Goal: Task Accomplishment & Management: Manage account settings

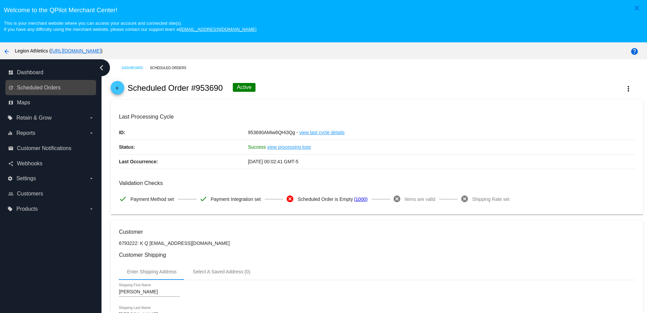
click at [30, 87] on span "Scheduled Orders" at bounding box center [39, 88] width 44 height 6
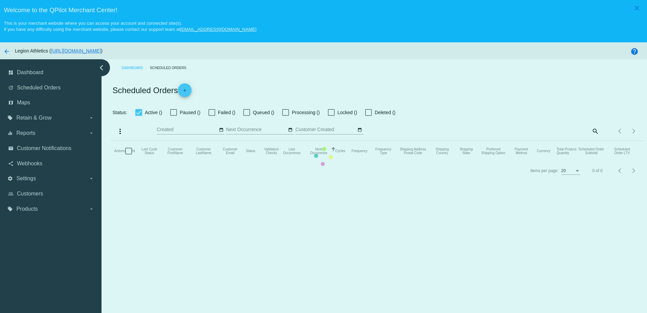
checkbox input "true"
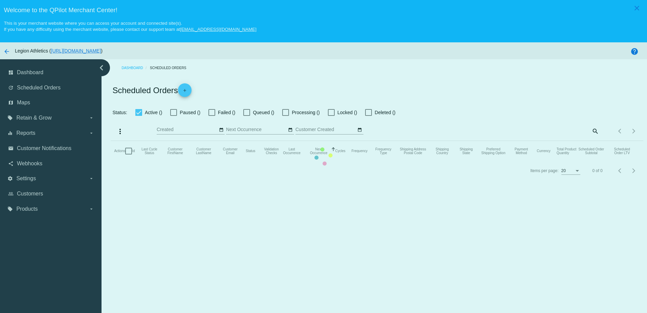
checkbox input "true"
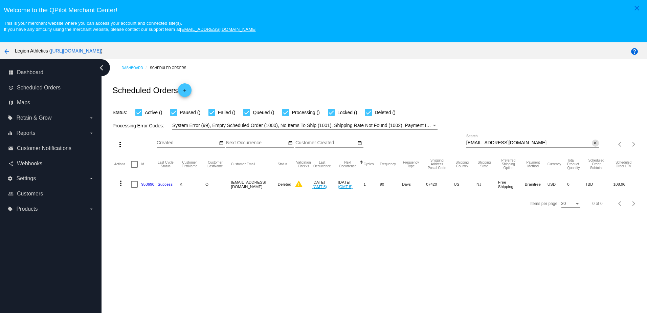
click at [593, 143] on mat-icon "close" at bounding box center [595, 143] width 5 height 5
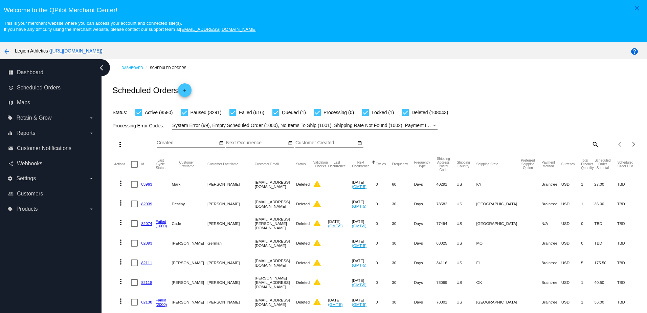
click at [591, 146] on mat-icon "search" at bounding box center [595, 144] width 8 height 10
drag, startPoint x: 554, startPoint y: 141, endPoint x: 508, endPoint y: 141, distance: 46.7
click at [511, 138] on div "Search" at bounding box center [533, 140] width 133 height 13
paste input "maxtdog@optonline.net"
type input "maxtdog@optonline.net"
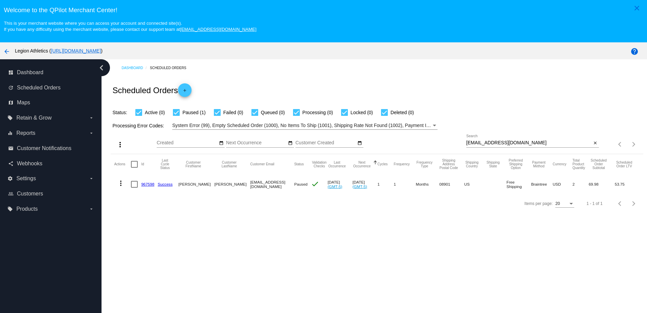
click at [150, 185] on link "967598" at bounding box center [147, 184] width 13 height 4
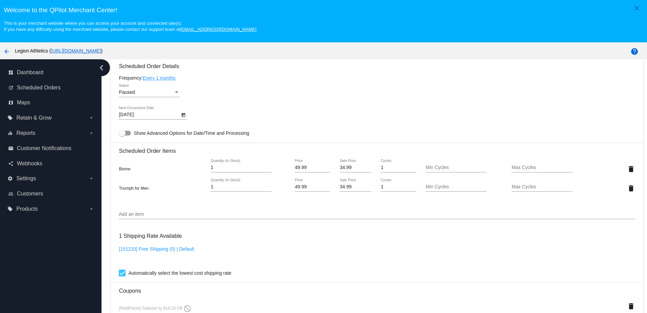
scroll to position [406, 0]
click at [141, 219] on div "Add an item" at bounding box center [377, 212] width 516 height 13
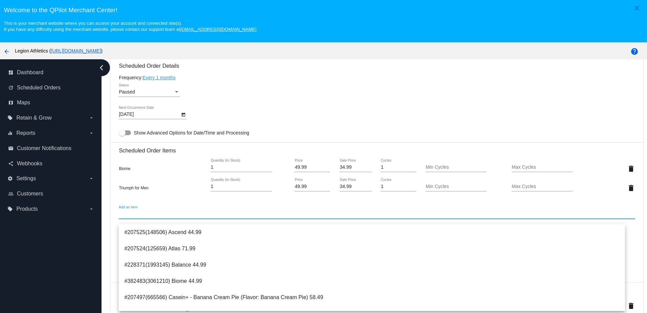
click at [140, 217] on input "Add an item" at bounding box center [377, 213] width 516 height 5
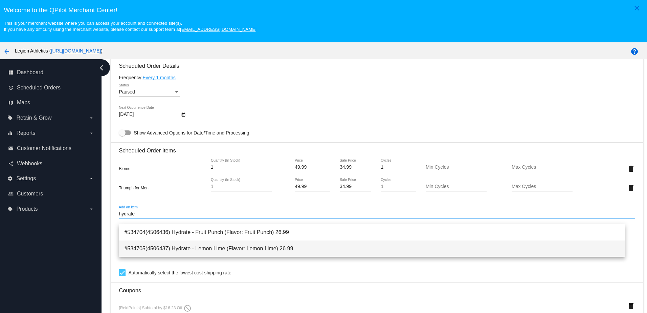
type input "hydrate"
click at [214, 245] on span "#534705(4506437) Hydrate - Lemon Lime (Flavor: Lemon Lime) 26.99" at bounding box center [371, 248] width 495 height 16
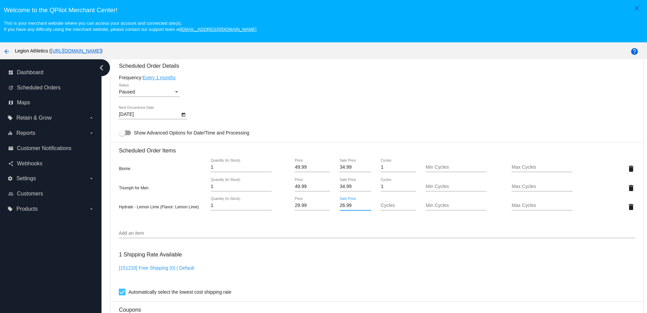
click at [340, 208] on input "26.99" at bounding box center [355, 205] width 31 height 5
type input "20.99"
click at [340, 138] on mat-card "Customer 6831369: [PERSON_NAME] [EMAIL_ADDRESS][DOMAIN_NAME] Customer Shipping …" at bounding box center [377, 183] width 533 height 739
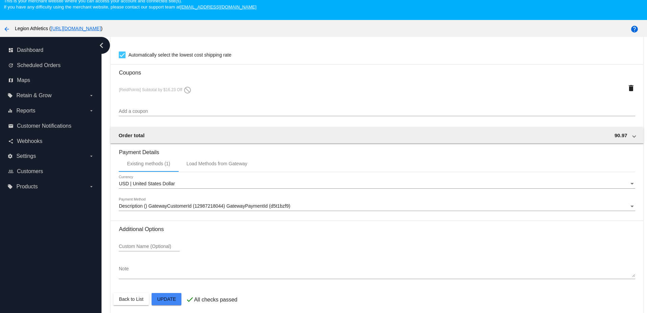
scroll to position [43, 0]
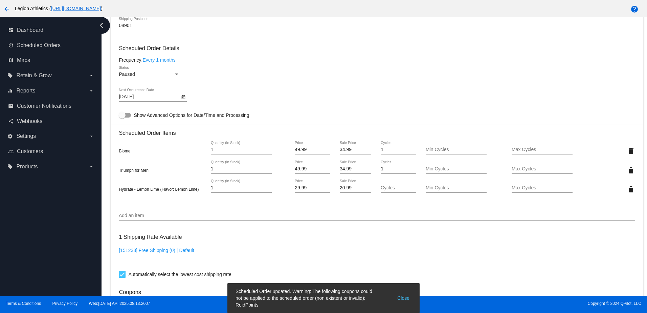
scroll to position [491, 0]
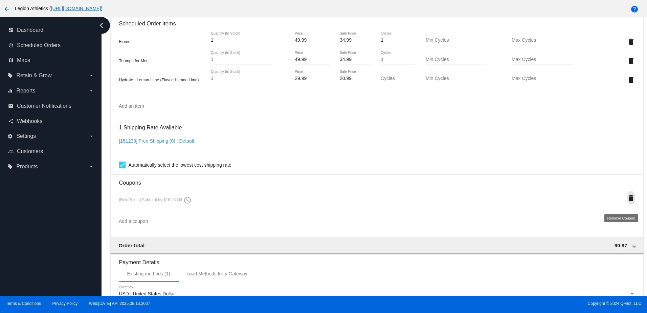
click at [627, 202] on mat-icon "delete" at bounding box center [631, 198] width 8 height 8
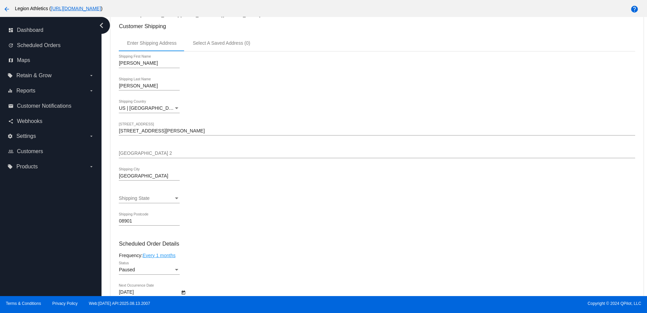
scroll to position [85, 0]
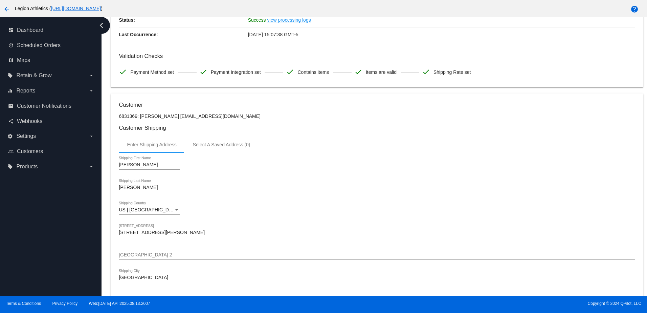
drag, startPoint x: 224, startPoint y: 120, endPoint x: 169, endPoint y: 121, distance: 54.9
click at [169, 119] on p "6831369: [PERSON_NAME] [EMAIL_ADDRESS][DOMAIN_NAME]" at bounding box center [377, 115] width 516 height 5
copy p "maxtdog@optonline.net"
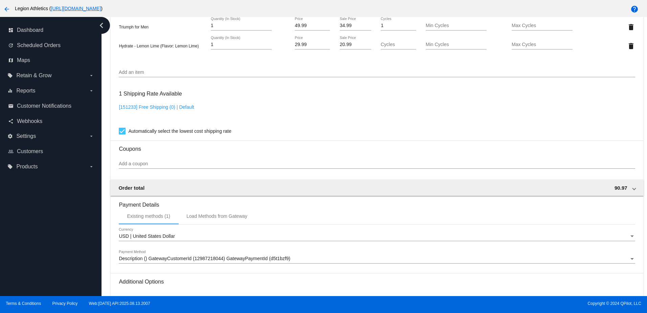
scroll to position [559, 0]
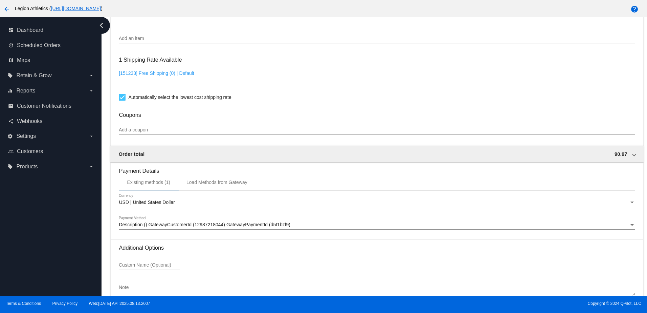
click at [133, 135] on div at bounding box center [377, 134] width 516 height 0
click at [138, 130] on div "Add a coupon" at bounding box center [377, 128] width 516 height 13
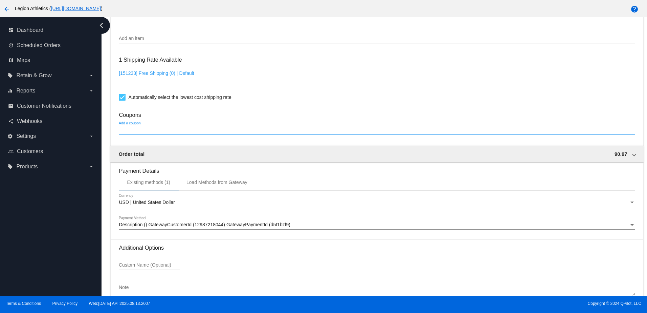
paste input "ReedPointsJeff"
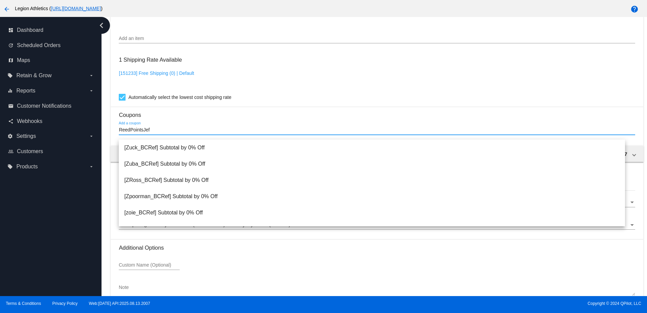
type input "ReedPointsJeff"
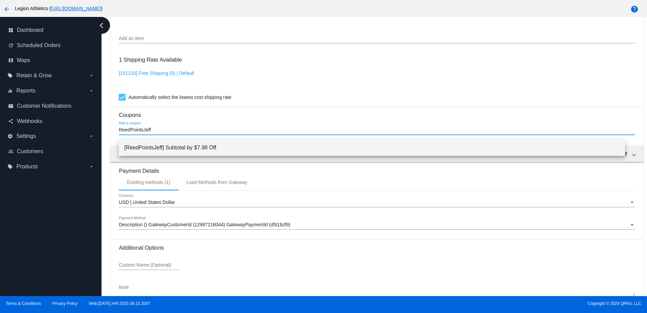
click at [184, 148] on span "[ReedPointsJeff] Subtotal by $7.98 Off" at bounding box center [371, 147] width 495 height 16
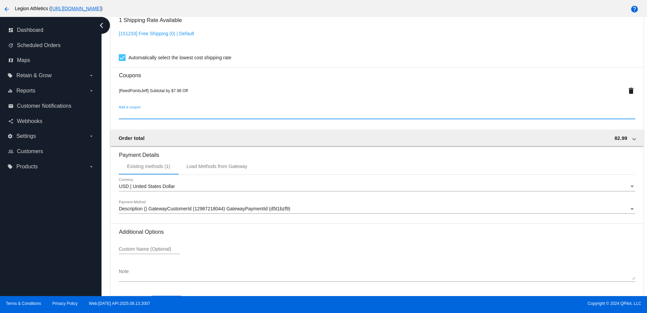
scroll to position [626, 0]
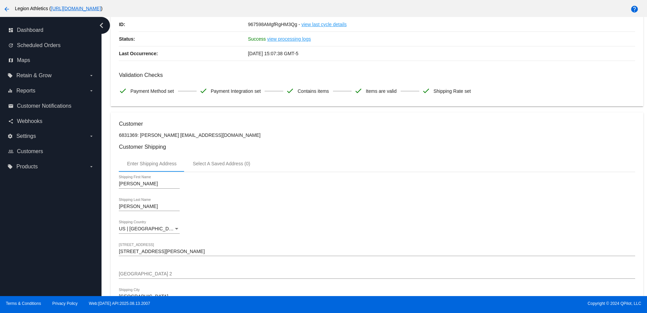
scroll to position [0, 0]
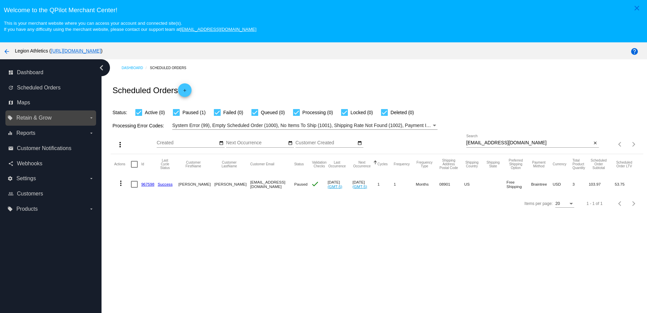
click at [41, 117] on span "Retain & Grow" at bounding box center [33, 118] width 35 height 6
click at [0, 0] on input "local_offer Retain & Grow arrow_drop_down" at bounding box center [0, 0] width 0 height 0
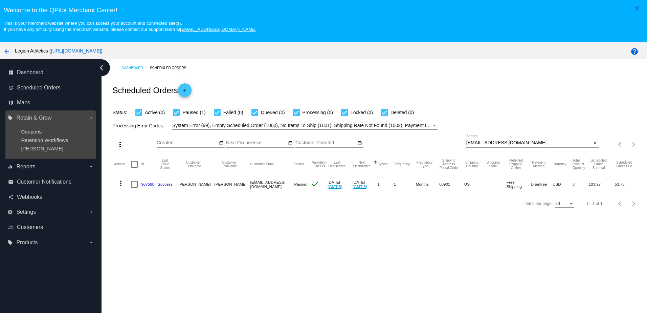
click at [28, 130] on span "Coupons" at bounding box center [31, 132] width 21 height 6
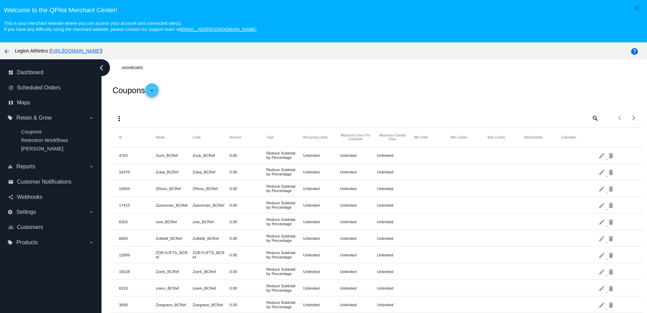
click at [153, 89] on mat-icon "add" at bounding box center [152, 92] width 8 height 8
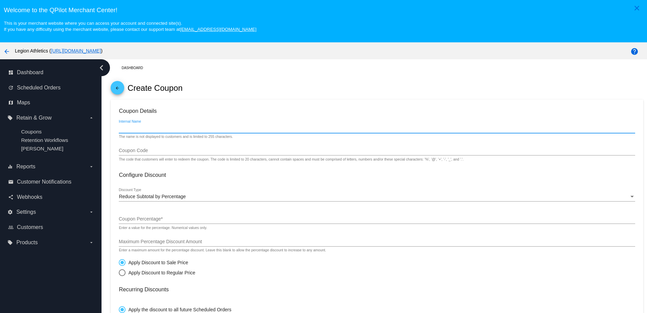
drag, startPoint x: 145, startPoint y: 132, endPoint x: 146, endPoint y: 128, distance: 4.7
click at [145, 131] on input "Internal Name" at bounding box center [377, 128] width 516 height 5
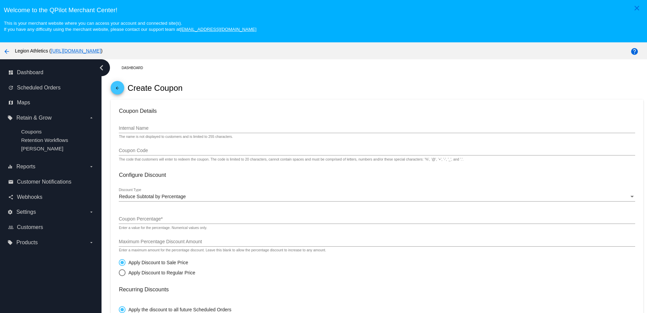
click at [162, 113] on h3 "Coupon Details" at bounding box center [377, 111] width 516 height 6
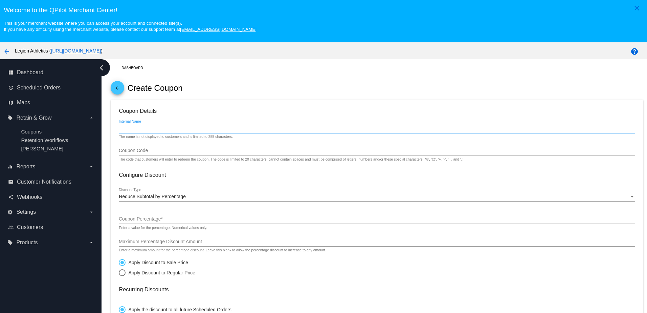
click at [130, 129] on input "Internal Name" at bounding box center [377, 128] width 516 height 5
type input "Jeff Reed Points"
click at [152, 153] on input "Coupon Code" at bounding box center [377, 150] width 516 height 5
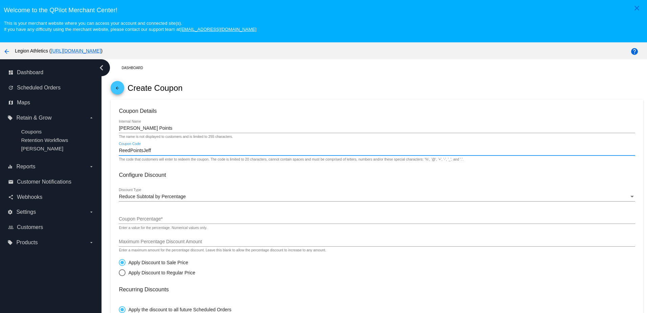
type input "ReedPointsJeff"
click at [150, 197] on span "Reduce Subtotal by Percentage" at bounding box center [152, 196] width 67 height 5
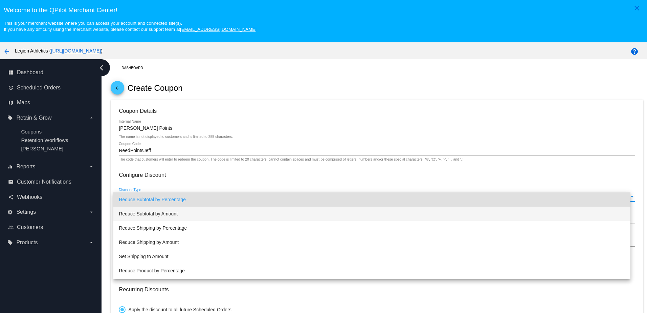
click at [167, 213] on span "Reduce Subtotal by Amount" at bounding box center [372, 214] width 506 height 14
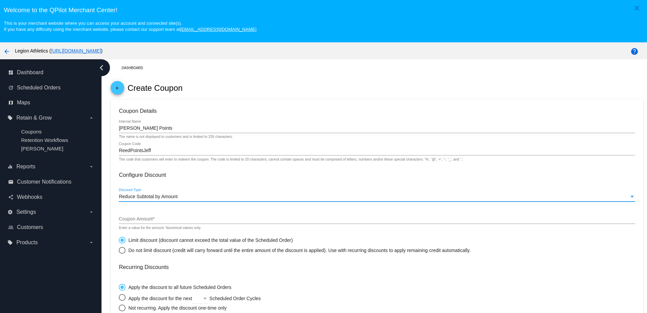
click at [145, 221] on input "Coupon Amount *" at bounding box center [377, 218] width 516 height 5
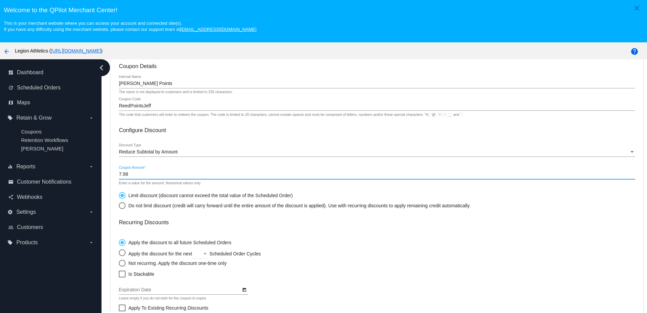
scroll to position [102, 0]
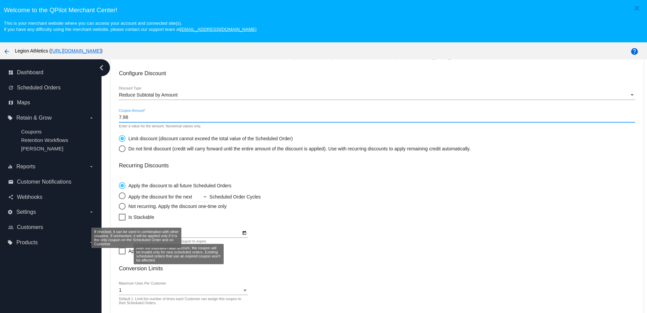
type input "7.98"
click at [135, 217] on span "Is Stackable" at bounding box center [141, 217] width 26 height 8
click at [122, 220] on input "Is Stackable" at bounding box center [122, 220] width 0 height 0
checkbox input "true"
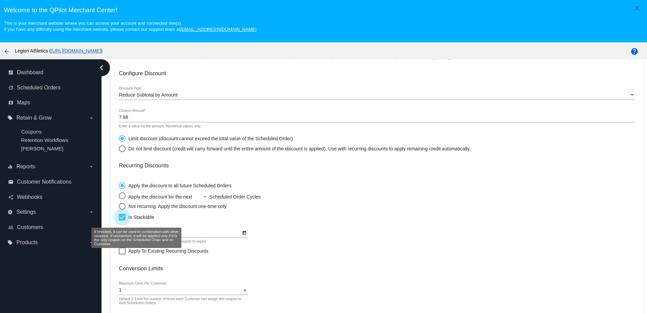
click at [136, 209] on div "Not recurring. Apply the discount one-time only" at bounding box center [176, 205] width 101 height 5
click at [119, 206] on input "Not recurring. Apply the discount one-time only" at bounding box center [118, 206] width 0 height 0
radio input "true"
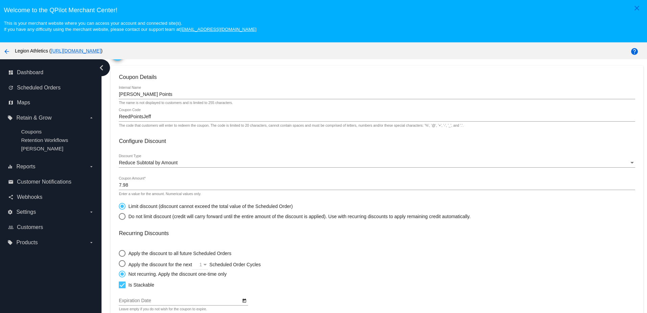
scroll to position [0, 0]
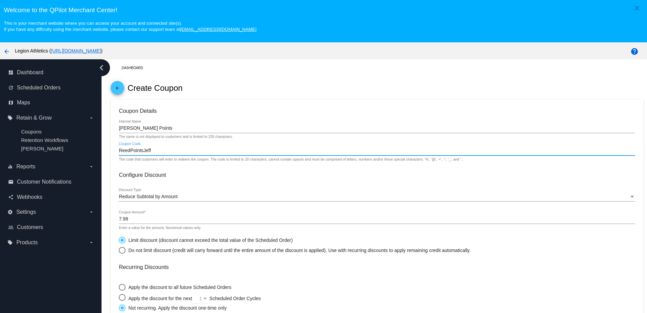
drag, startPoint x: 155, startPoint y: 154, endPoint x: 117, endPoint y: 153, distance: 38.6
click at [117, 153] on mat-card "Coupon Details Jeff Reed Points Internal Name The name is not displayed to cust…" at bounding box center [377, 284] width 533 height 369
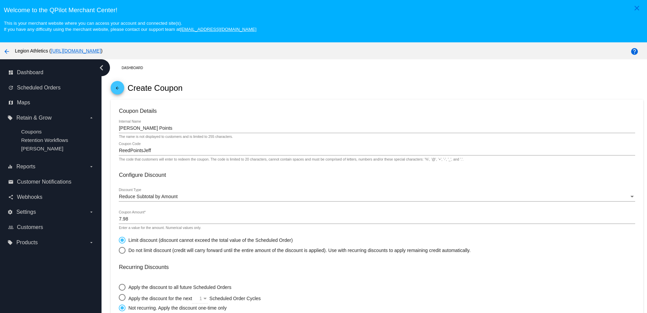
drag, startPoint x: 127, startPoint y: 150, endPoint x: 137, endPoint y: 155, distance: 10.9
click at [137, 153] on input "ReedPointsJeff" at bounding box center [377, 150] width 516 height 5
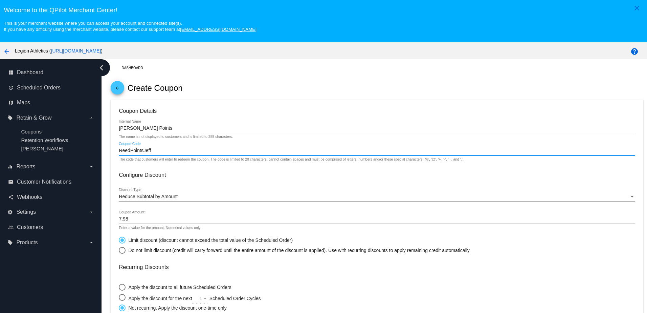
drag, startPoint x: 159, startPoint y: 152, endPoint x: 112, endPoint y: 154, distance: 46.8
click at [112, 154] on mat-card "Coupon Details Jeff Reed Points Internal Name The name is not displayed to cust…" at bounding box center [377, 284] width 533 height 369
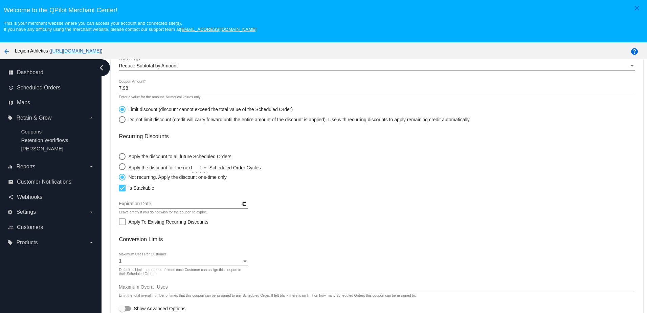
scroll to position [43, 0]
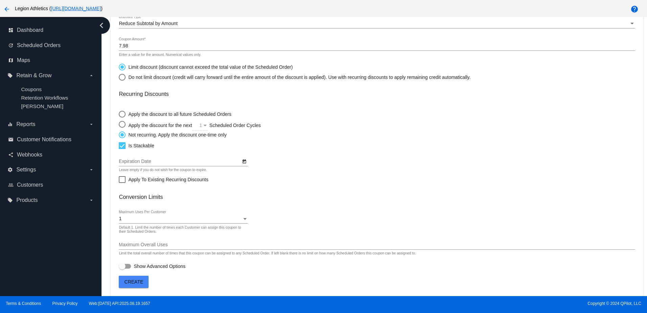
click at [136, 282] on span "Create" at bounding box center [134, 281] width 19 height 5
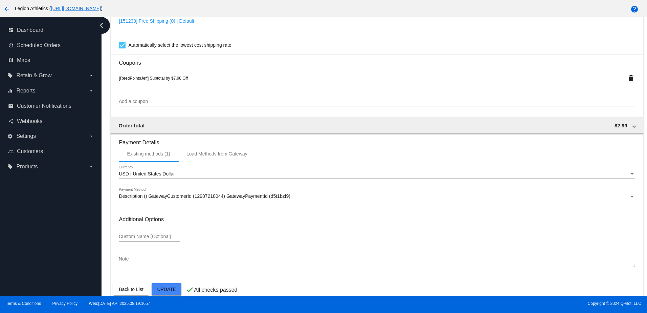
scroll to position [626, 0]
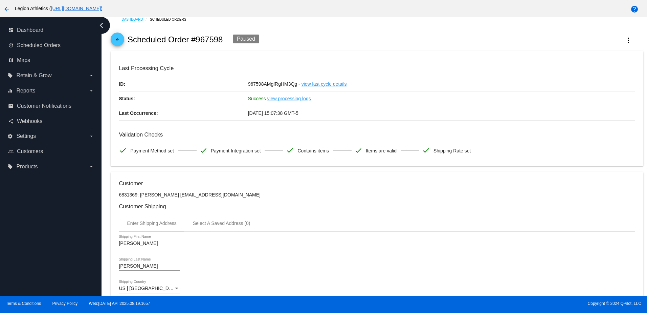
scroll to position [0, 0]
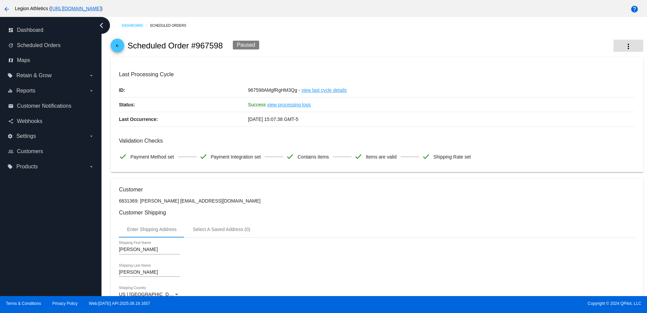
click at [625, 45] on mat-icon "more_vert" at bounding box center [629, 46] width 8 height 8
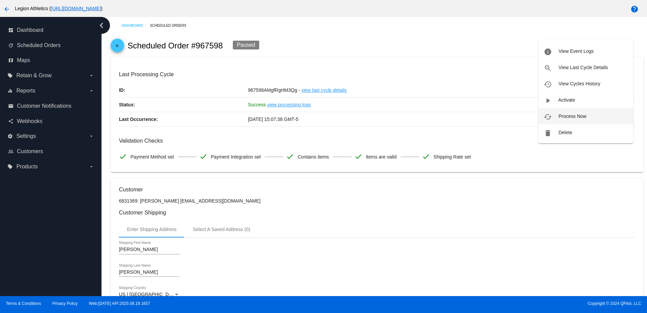
click at [581, 117] on span "Process Now" at bounding box center [573, 115] width 28 height 5
